Goal: Task Accomplishment & Management: Manage account settings

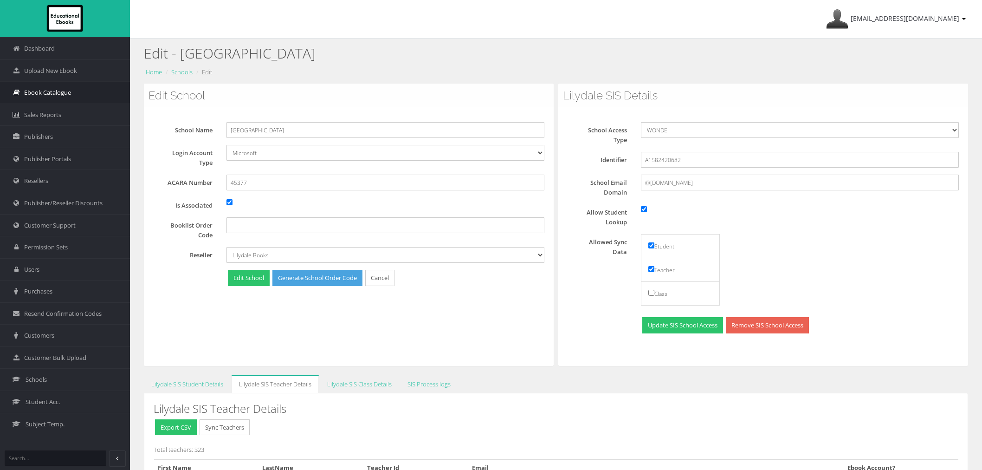
scroll to position [52, 0]
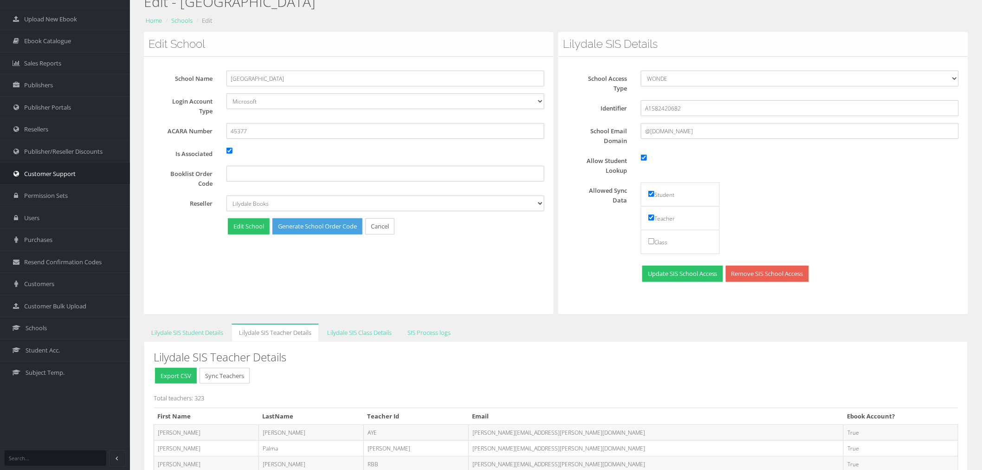
click at [52, 181] on link "Customer Support" at bounding box center [65, 173] width 130 height 22
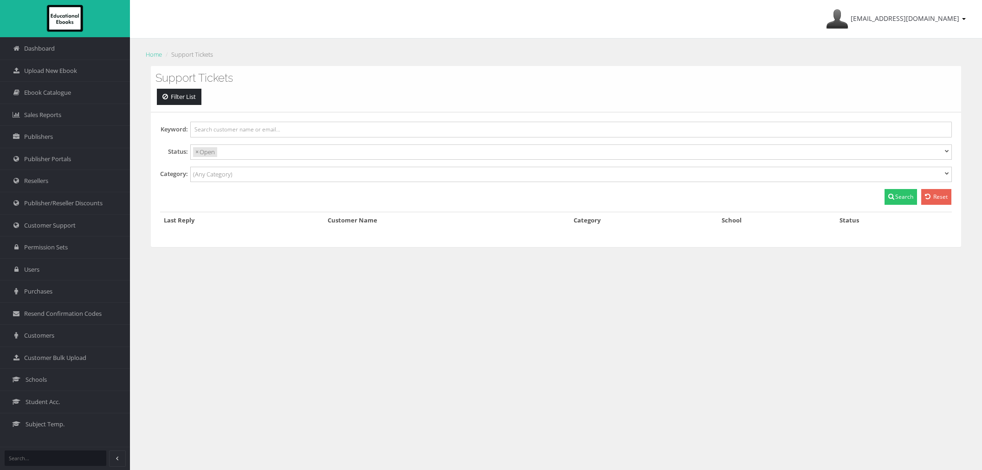
select select
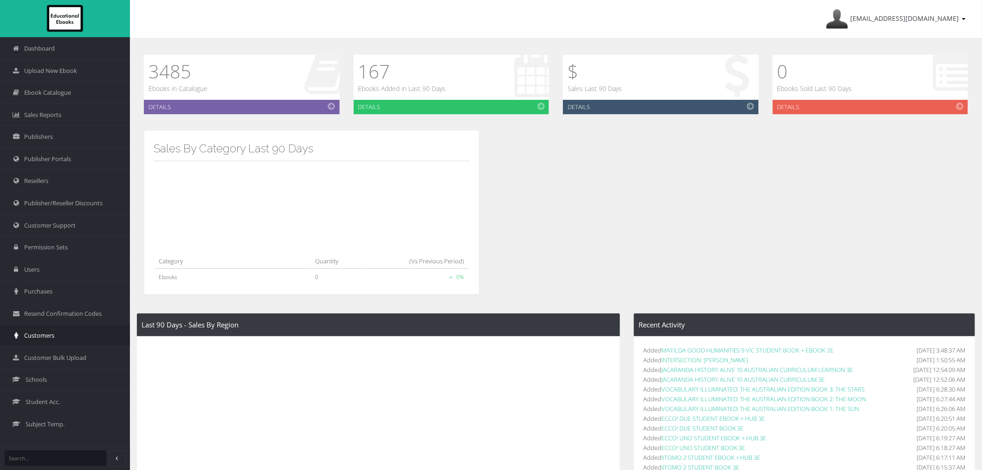
click at [52, 327] on link "Customers" at bounding box center [65, 335] width 130 height 22
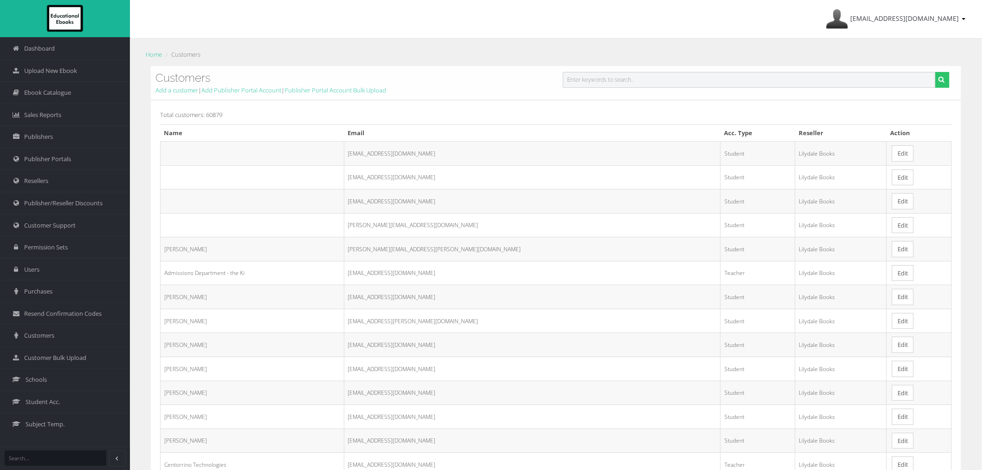
click at [583, 79] on input "text" at bounding box center [749, 80] width 373 height 16
paste input "[EMAIL_ADDRESS][DOMAIN_NAME]"
type input "[EMAIL_ADDRESS][DOMAIN_NAME]"
click at [935, 72] on button "submit" at bounding box center [942, 80] width 14 height 16
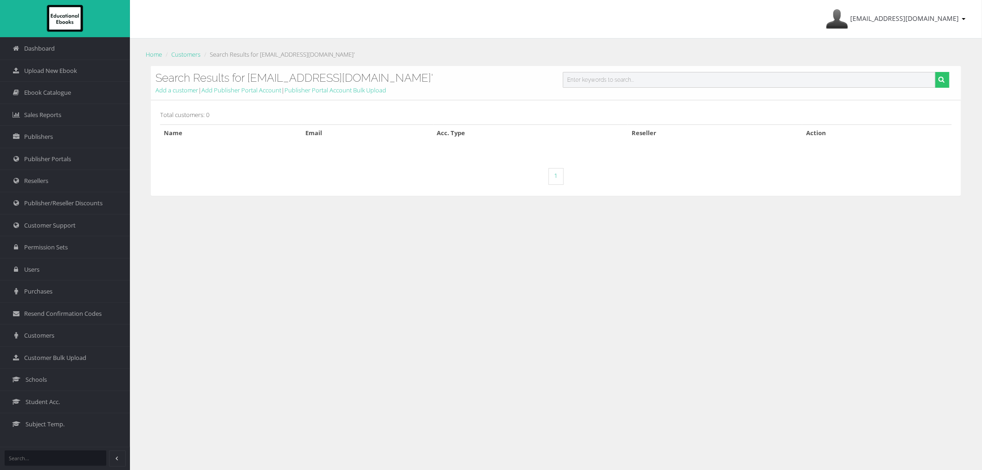
click at [674, 75] on input "text" at bounding box center [749, 80] width 373 height 16
paste input "[PERSON_NAME]"
type input "[PERSON_NAME]"
click at [935, 72] on button "submit" at bounding box center [942, 80] width 14 height 16
click at [570, 76] on input "text" at bounding box center [749, 80] width 373 height 16
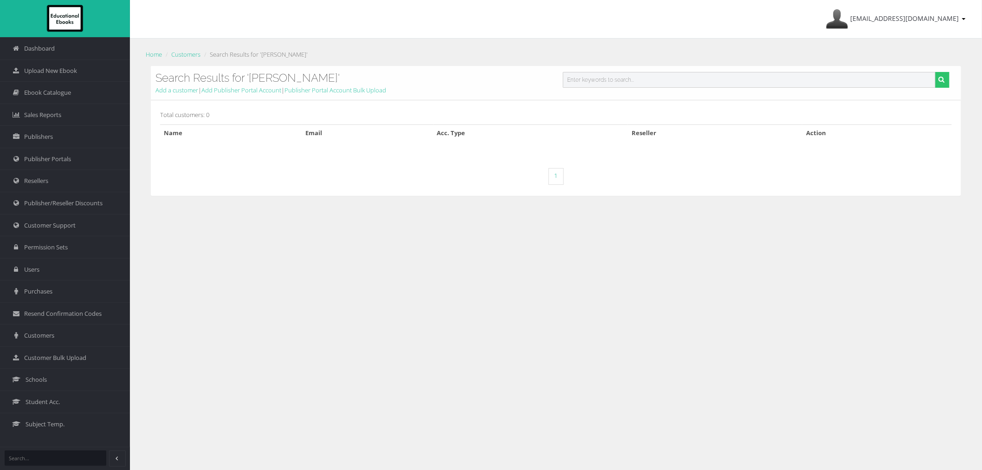
paste input "[PERSON_NAME]"
drag, startPoint x: 579, startPoint y: 81, endPoint x: 671, endPoint y: 67, distance: 92.9
click at [661, 78] on input "[PERSON_NAME]" at bounding box center [749, 80] width 373 height 16
type input "Jiaqi"
click at [935, 72] on button "submit" at bounding box center [942, 80] width 14 height 16
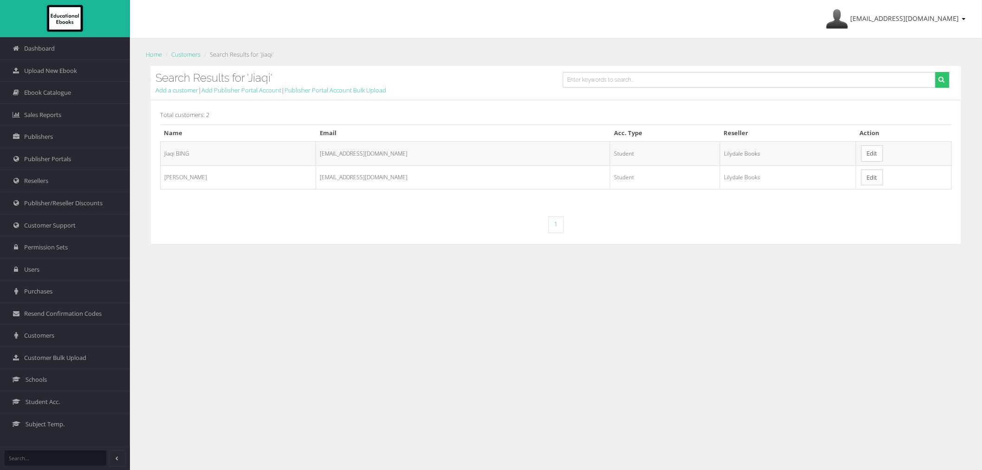
click at [211, 174] on td "Jiaqi Xue" at bounding box center [238, 177] width 155 height 24
drag, startPoint x: 166, startPoint y: 92, endPoint x: 163, endPoint y: 96, distance: 5.0
click at [166, 92] on link "Add a customer" at bounding box center [176, 90] width 43 height 8
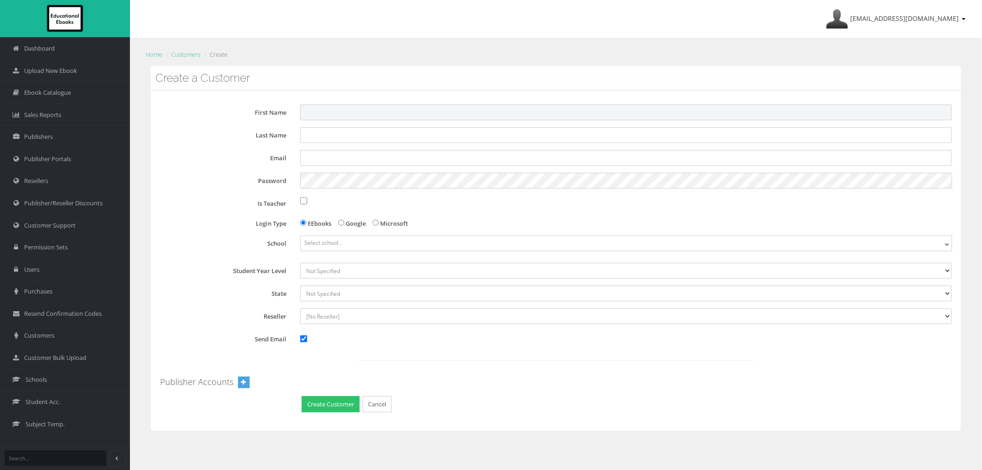
click at [340, 114] on input "First Name" at bounding box center [626, 112] width 652 height 16
paste input "0437409961"
type input "0437409961"
click at [388, 118] on input "First Name" at bounding box center [626, 112] width 652 height 16
paste input "Jiaqi"
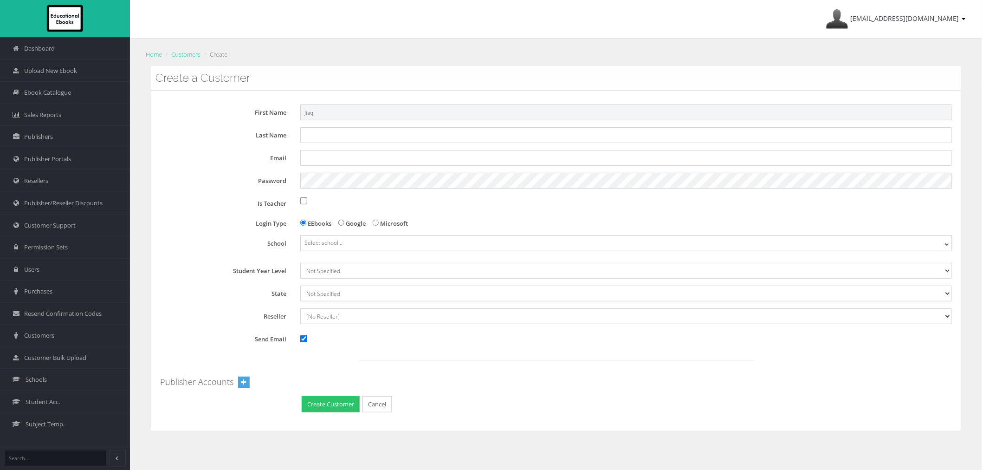
type input "Jiaqi"
click at [312, 138] on input "Last Name" at bounding box center [626, 135] width 652 height 16
type input "[PERSON_NAME]"
click at [321, 161] on input "Email" at bounding box center [626, 158] width 652 height 16
paste input "[EMAIL_ADDRESS][DOMAIN_NAME]"
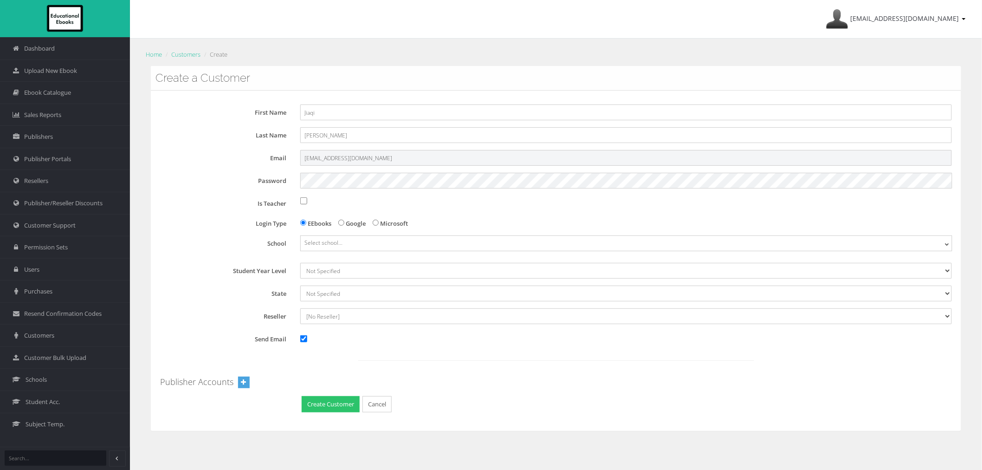
type input "[EMAIL_ADDRESS][DOMAIN_NAME]"
click at [322, 242] on span "Select school..." at bounding box center [323, 243] width 38 height 8
drag, startPoint x: 339, startPoint y: 262, endPoint x: 243, endPoint y: 257, distance: 95.8
click at [243, 257] on body "Dashboard Upload New Ebook Ebook Catalogue Sales Reports Publishers" at bounding box center [491, 235] width 982 height 470
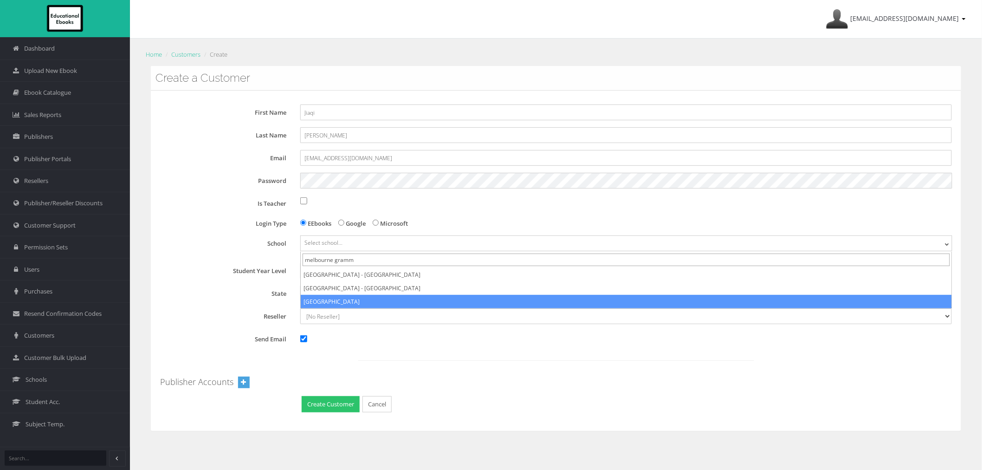
type input "melbourne gramm"
select select "d8bc411d-5dfa-eb11-a9a8-0272d098c78b"
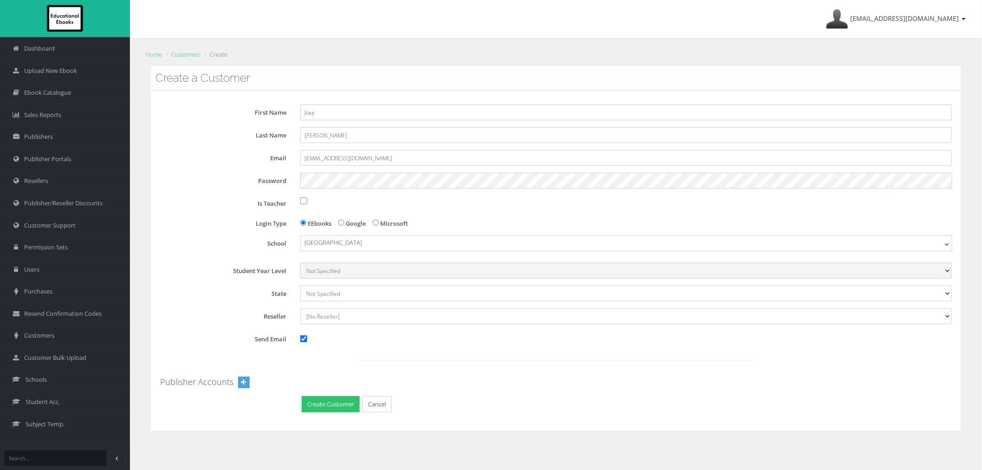
click at [309, 271] on select "Not Specified 7 8 9 10 11 12" at bounding box center [626, 271] width 652 height 16
click at [311, 273] on select "Not Specified 7 8 9 10 11 12" at bounding box center [626, 271] width 652 height 16
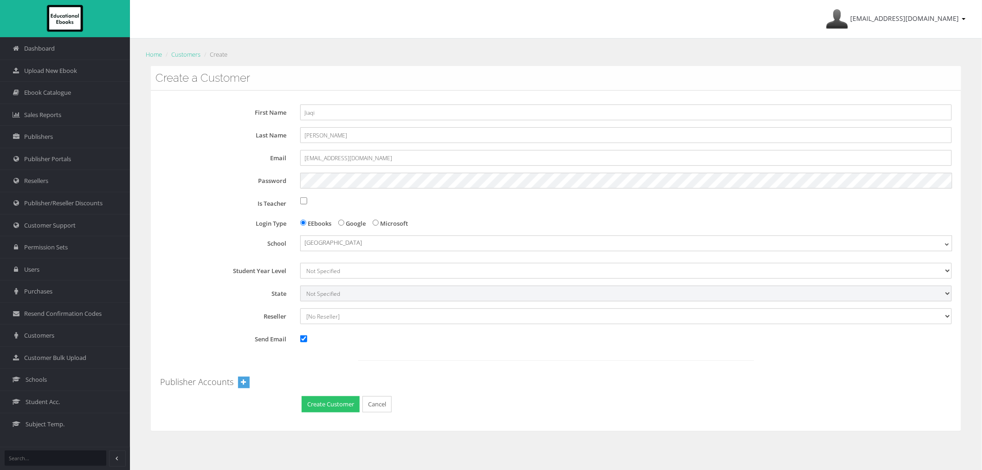
drag, startPoint x: 316, startPoint y: 291, endPoint x: 316, endPoint y: 298, distance: 7.4
click at [316, 291] on select "Not Specified [GEOGRAPHIC_DATA] International [GEOGRAPHIC_DATA] [GEOGRAPHIC_DAT…" at bounding box center [626, 293] width 652 height 16
select select "6"
click at [300, 285] on select "Not Specified [GEOGRAPHIC_DATA] International [GEOGRAPHIC_DATA] [GEOGRAPHIC_DAT…" at bounding box center [626, 293] width 652 height 16
click at [324, 320] on select "[No Reseller] Lilydale Books JP Books Victoria Pty Ltd [PERSON_NAME] Books Bett…" at bounding box center [626, 316] width 652 height 16
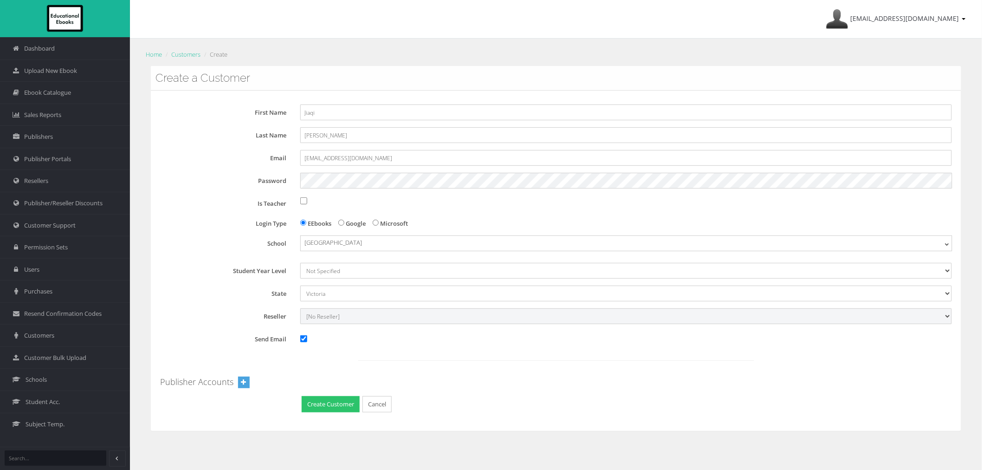
select select "982ec6f6-a058-e411-9fc3-00155d7a4405"
click at [300, 308] on select "[No Reseller] Lilydale Books JP Books Victoria Pty Ltd [PERSON_NAME] Books Bett…" at bounding box center [626, 316] width 652 height 16
click at [302, 338] on input "Send Email" at bounding box center [303, 338] width 7 height 7
checkbox input "false"
click at [328, 409] on button "Create Customer" at bounding box center [331, 404] width 58 height 16
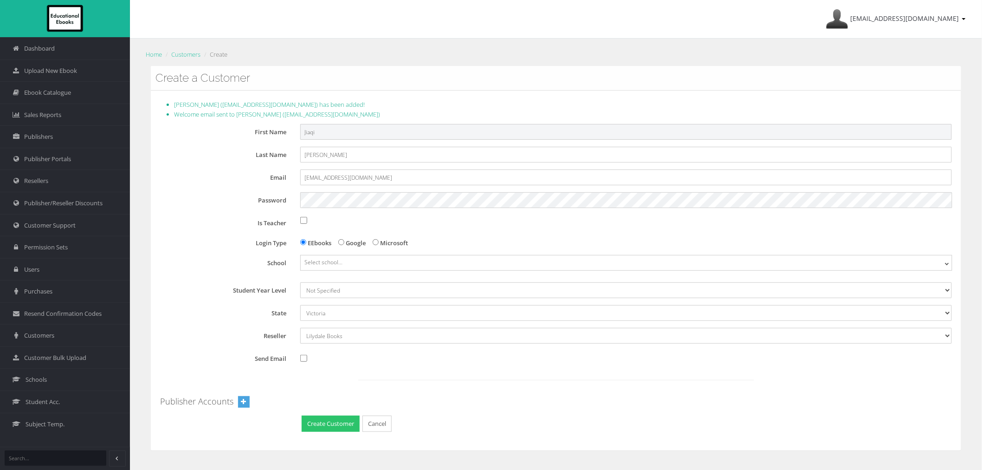
drag, startPoint x: 322, startPoint y: 132, endPoint x: 239, endPoint y: 132, distance: 83.1
click at [239, 132] on div "First Name [GEOGRAPHIC_DATA]" at bounding box center [559, 132] width 799 height 16
drag, startPoint x: 264, startPoint y: 156, endPoint x: 220, endPoint y: 151, distance: 43.4
click at [242, 155] on div "Last Name [PERSON_NAME]" at bounding box center [559, 155] width 799 height 16
click at [370, 183] on input "[EMAIL_ADDRESS][DOMAIN_NAME]" at bounding box center [626, 177] width 652 height 16
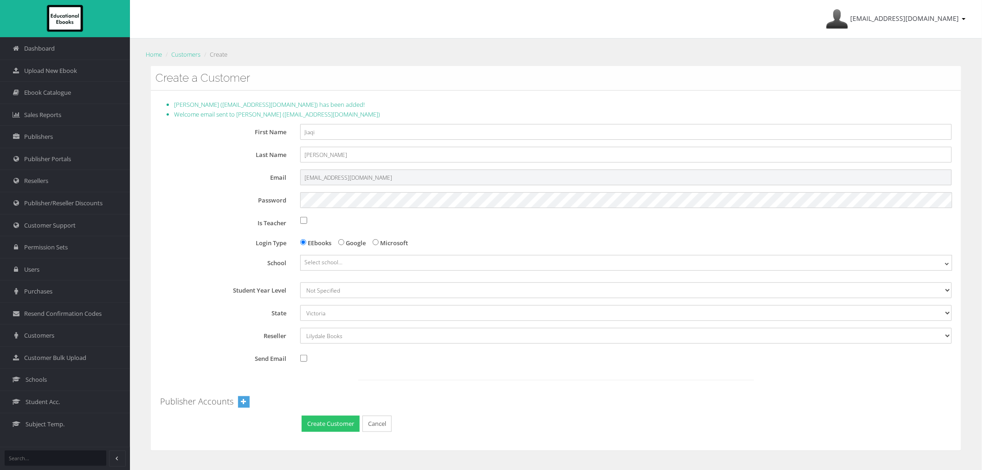
drag, startPoint x: 265, startPoint y: 180, endPoint x: 220, endPoint y: 180, distance: 46.0
click at [220, 180] on div "Email [EMAIL_ADDRESS][DOMAIN_NAME]" at bounding box center [559, 177] width 799 height 16
click at [913, 21] on span "[EMAIL_ADDRESS][DOMAIN_NAME]" at bounding box center [905, 18] width 109 height 9
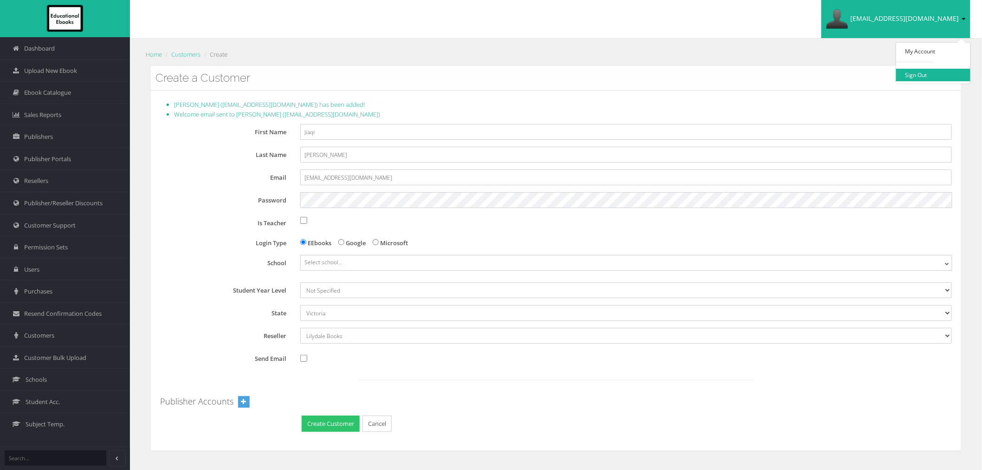
click at [915, 73] on link "Sign Out" at bounding box center [933, 75] width 74 height 13
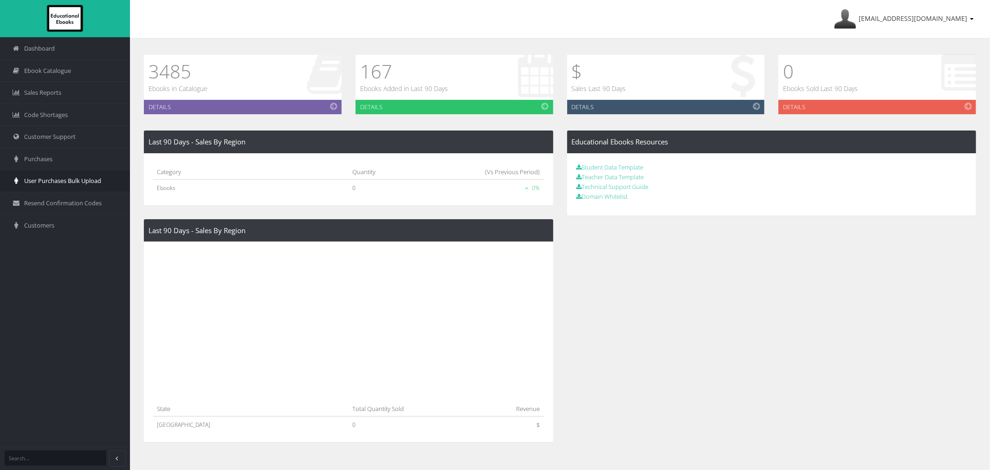
click at [64, 180] on span "User Purchases Bulk Upload" at bounding box center [62, 180] width 77 height 9
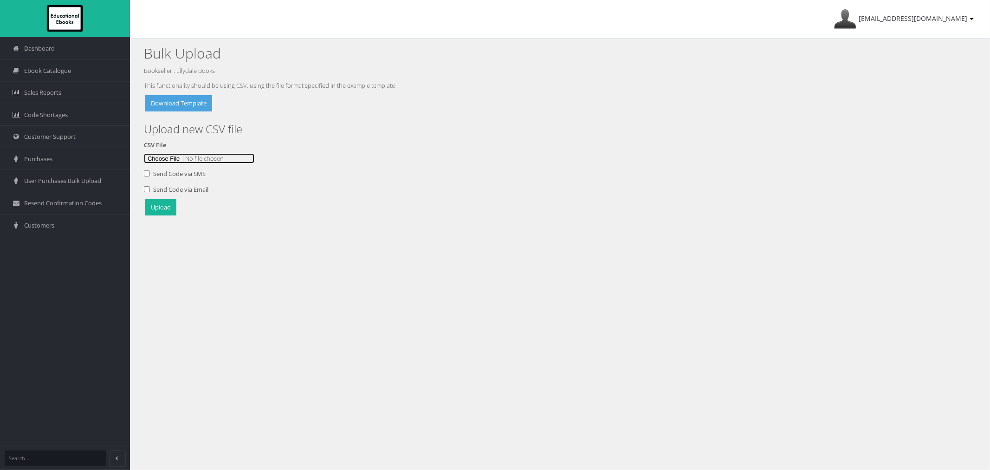
click at [181, 155] on input "file" at bounding box center [199, 158] width 110 height 10
type input "C:\fakepath\Catalogue setup 29Sept.csv"
click at [151, 207] on button "Upload" at bounding box center [160, 207] width 31 height 16
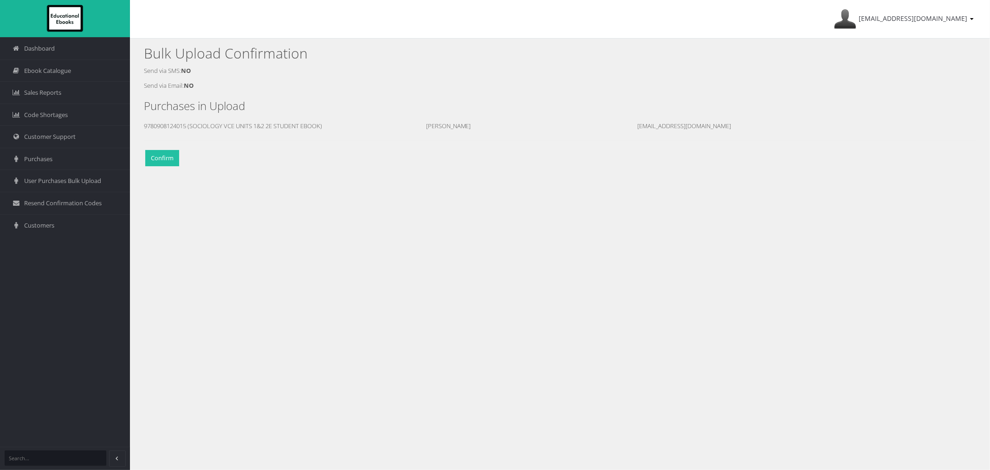
click at [161, 158] on button "Confirm" at bounding box center [162, 158] width 34 height 16
click at [42, 228] on span "Customers" at bounding box center [39, 225] width 30 height 9
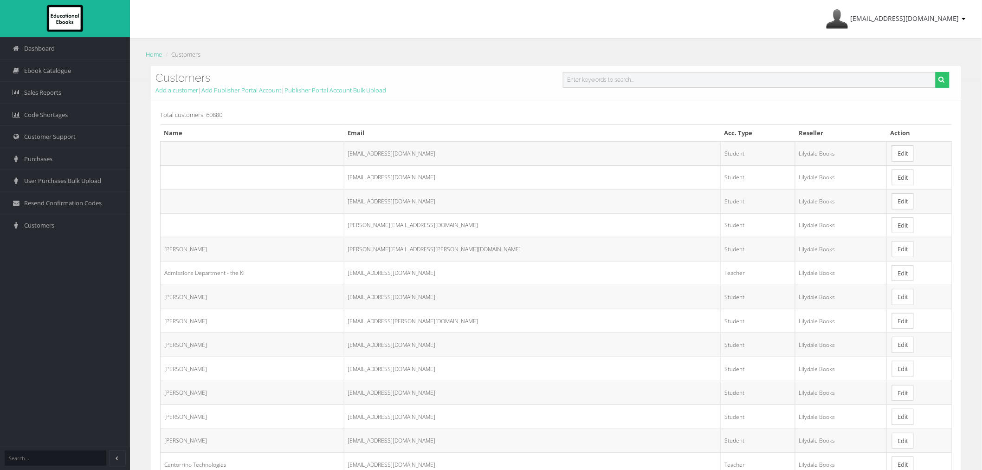
click at [602, 77] on input "text" at bounding box center [749, 80] width 373 height 16
paste input "[EMAIL_ADDRESS][DOMAIN_NAME]"
type input "[EMAIL_ADDRESS][DOMAIN_NAME]"
click at [935, 72] on button "submit" at bounding box center [942, 80] width 14 height 16
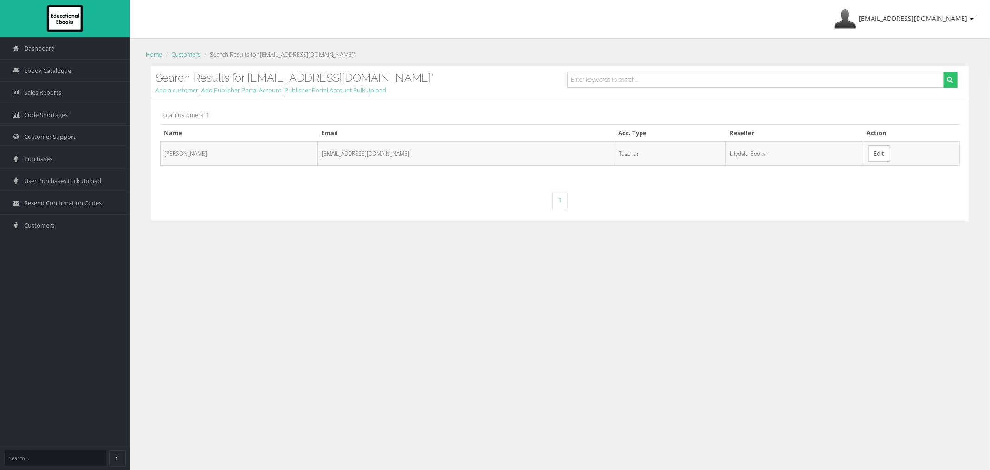
click at [868, 155] on link "Edit" at bounding box center [879, 153] width 22 height 16
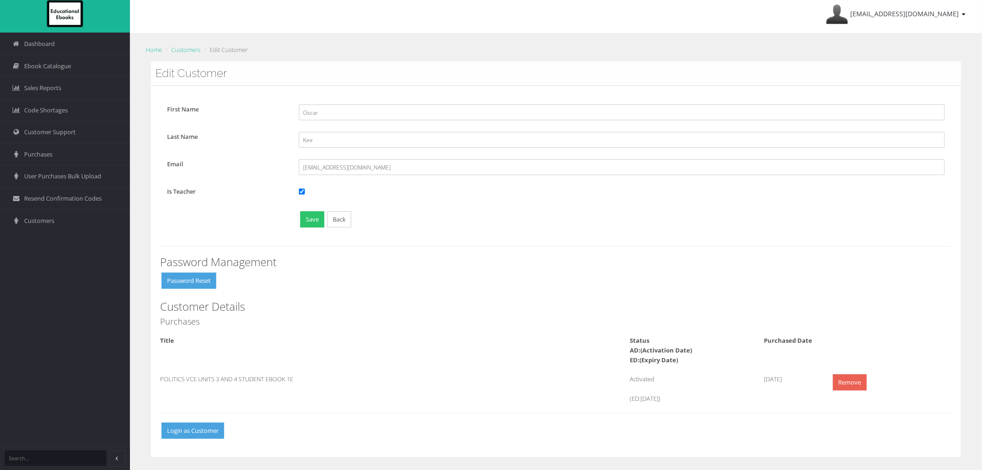
scroll to position [6, 0]
